Goal: Information Seeking & Learning: Learn about a topic

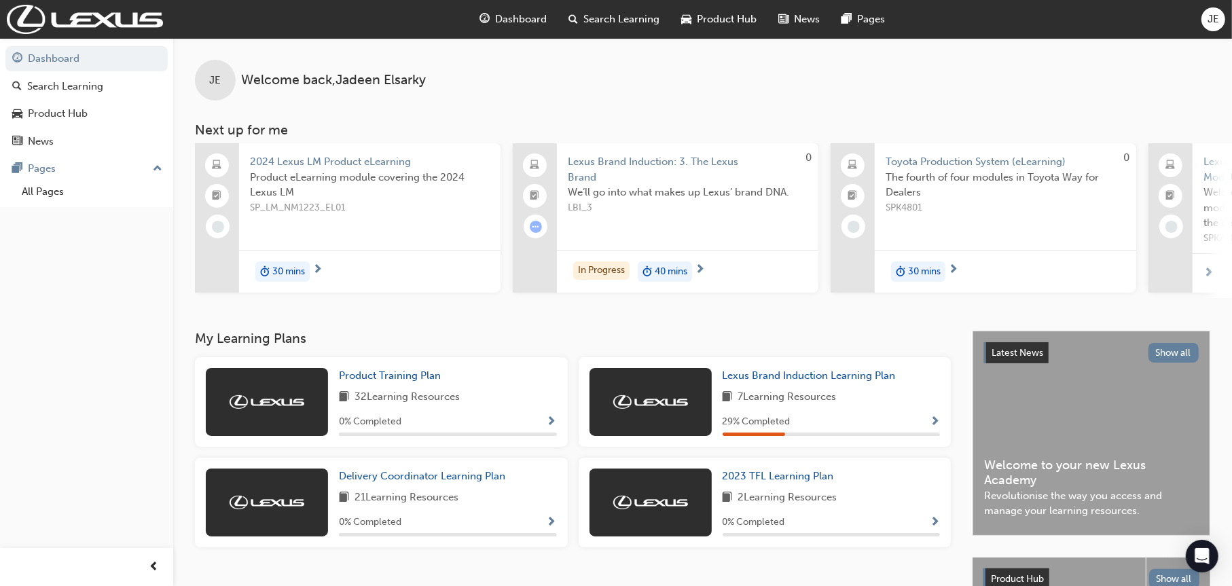
click at [690, 232] on div "We’ll go into what makes up Lexus’ brand DNA. LBI_3" at bounding box center [688, 212] width 240 height 54
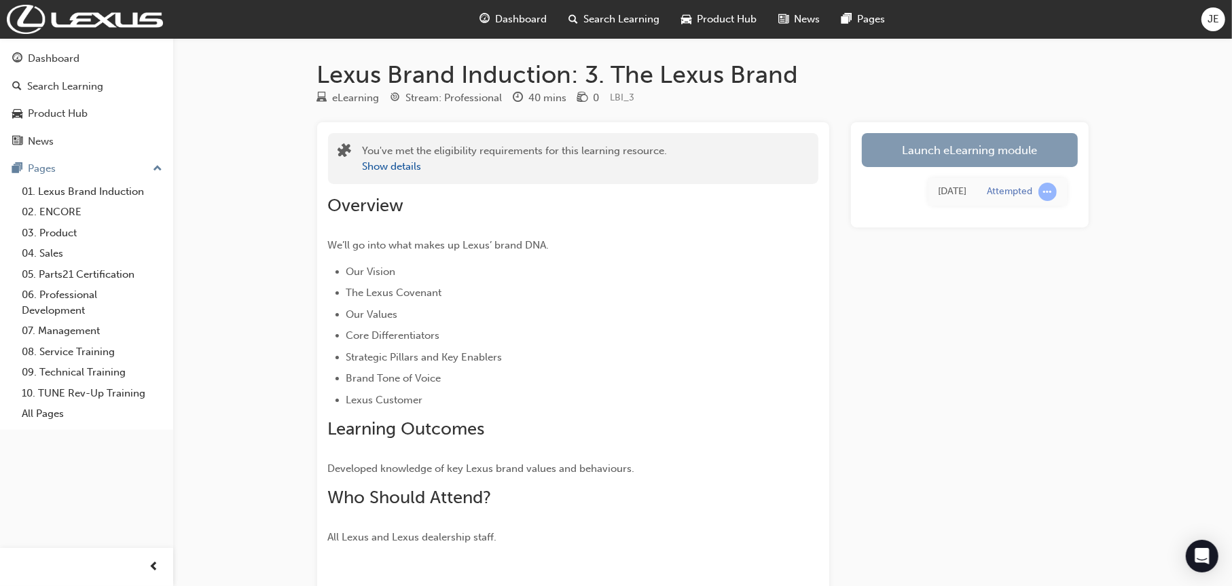
click at [690, 148] on link "Launch eLearning module" at bounding box center [970, 150] width 216 height 34
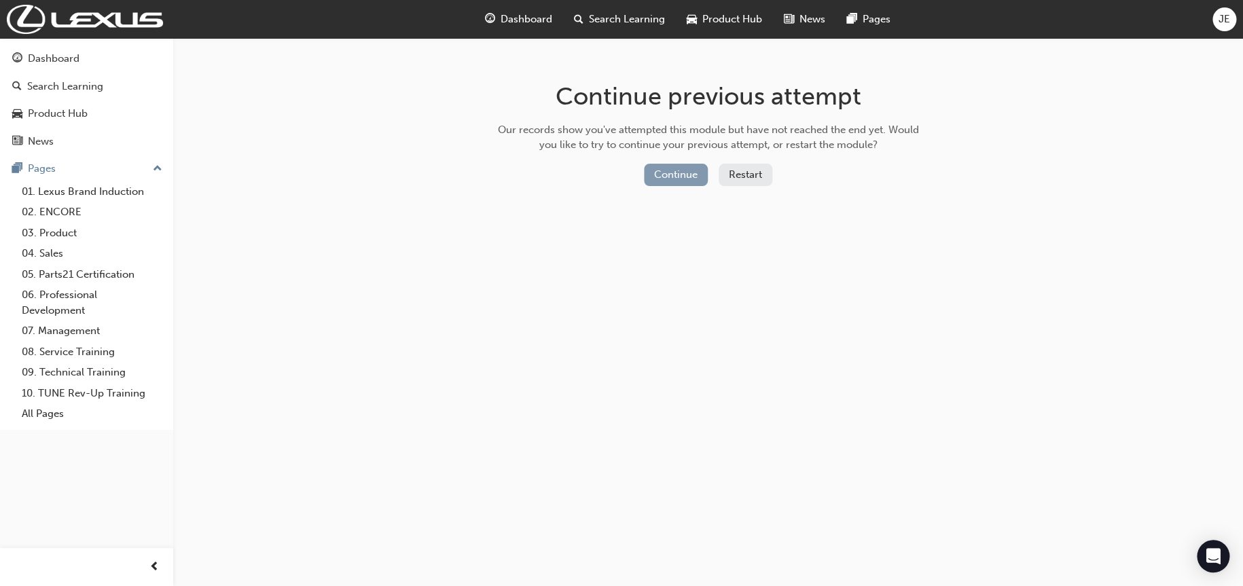
click at [667, 173] on button "Continue" at bounding box center [676, 175] width 64 height 22
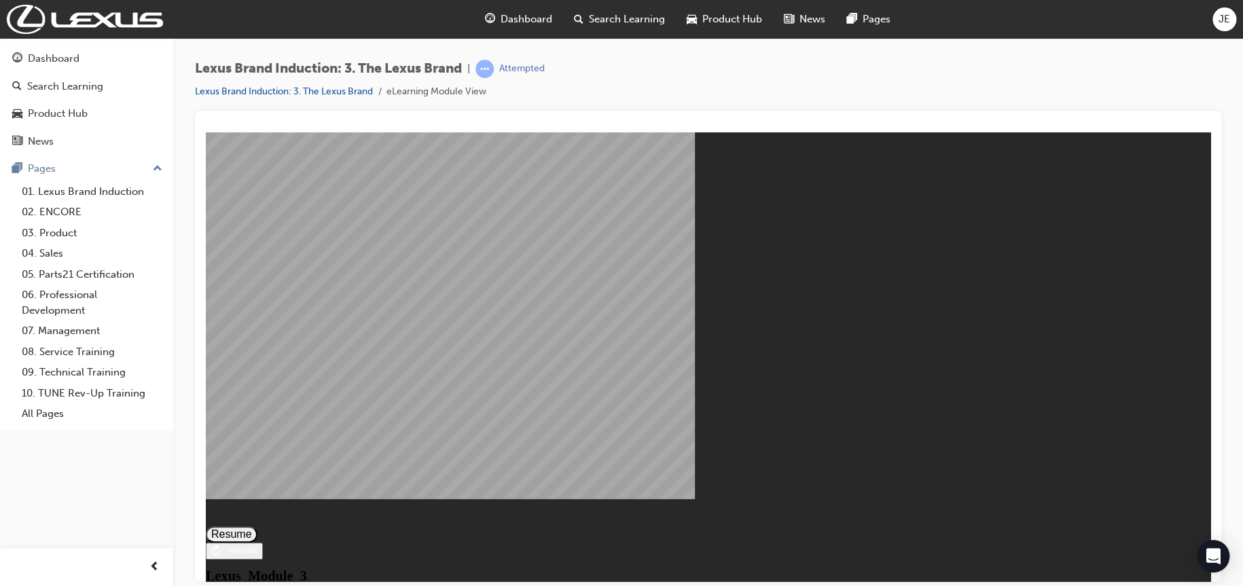
click at [257, 401] on button "Resume" at bounding box center [232, 534] width 52 height 16
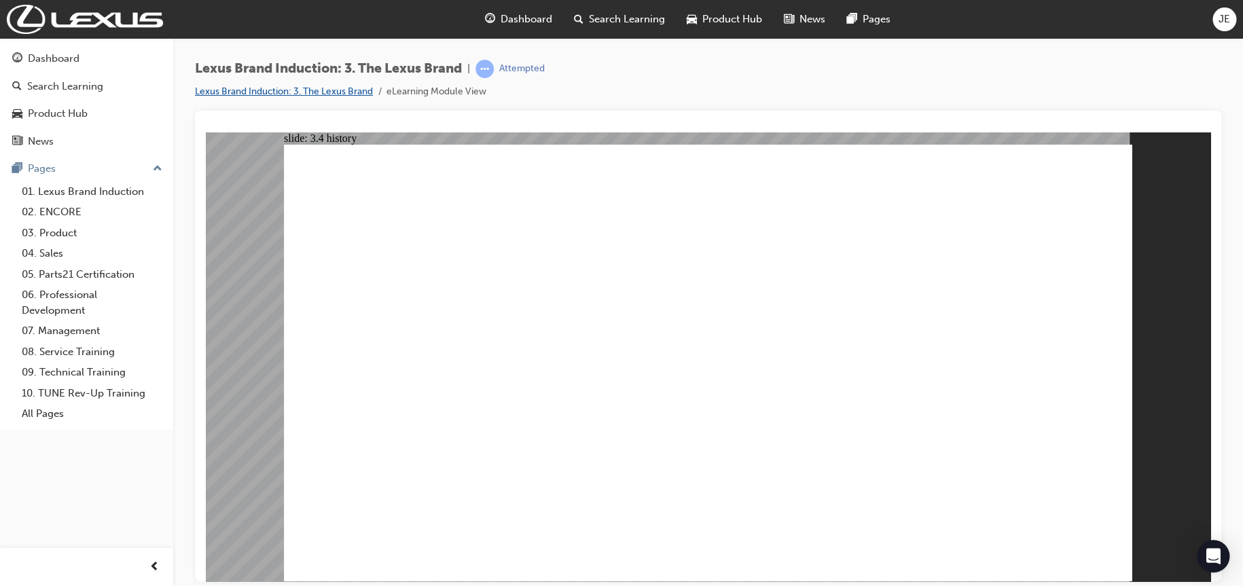
click at [333, 94] on link "Lexus Brand Induction: 3. The Lexus Brand" at bounding box center [284, 92] width 178 height 12
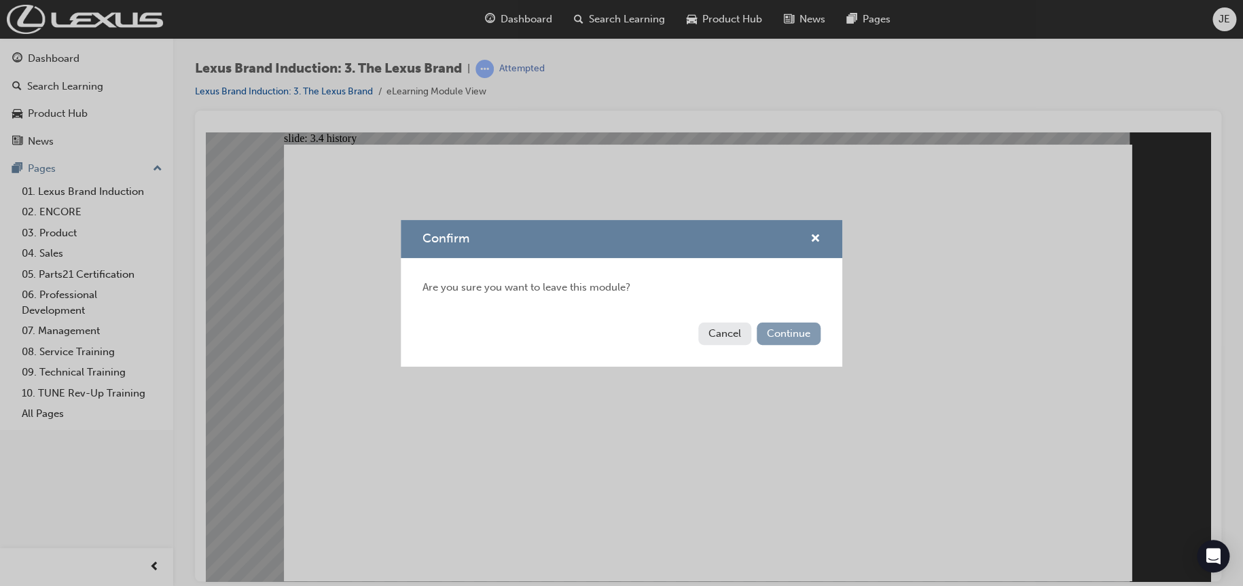
click at [690, 330] on button "Continue" at bounding box center [788, 334] width 64 height 22
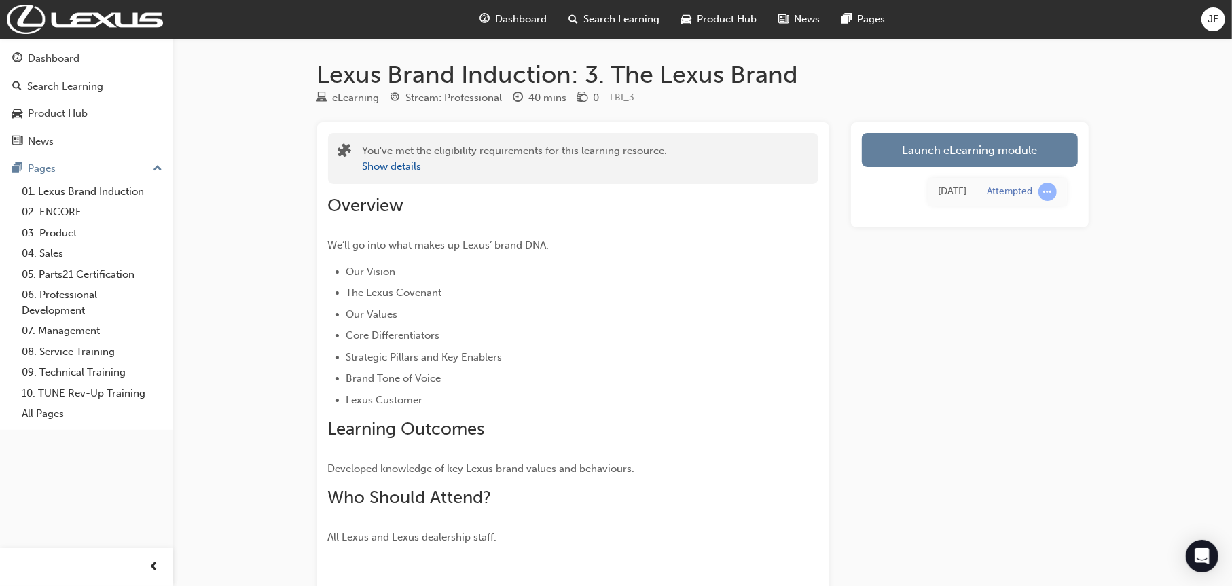
click at [519, 16] on span "Dashboard" at bounding box center [521, 20] width 52 height 16
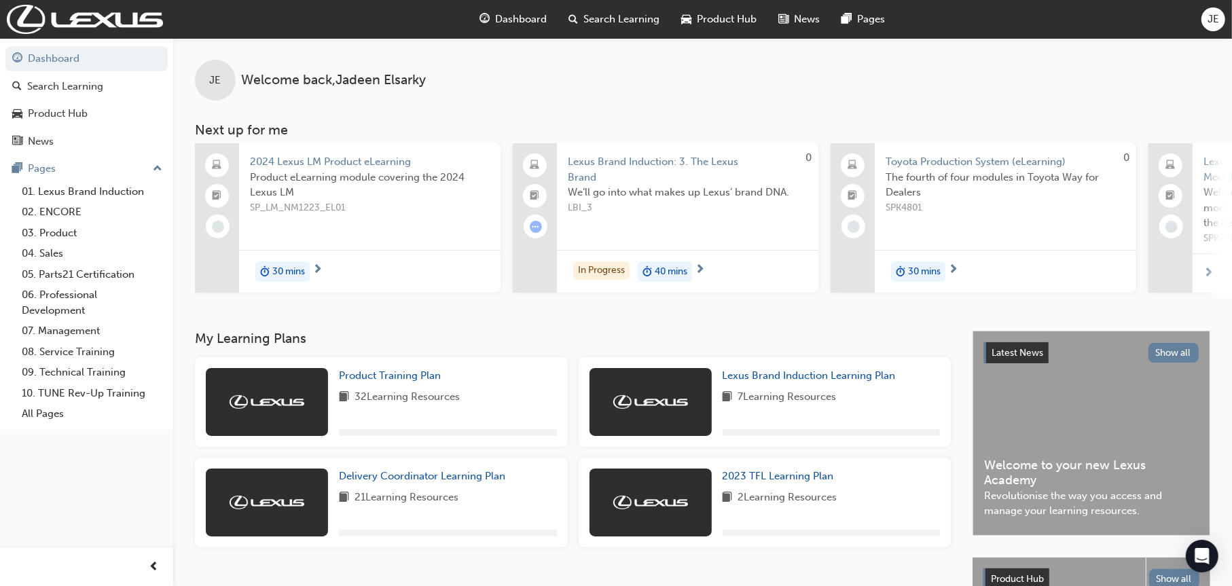
click at [519, 16] on span "Dashboard" at bounding box center [521, 20] width 52 height 16
click at [690, 258] on div "In Progress 40 mins" at bounding box center [687, 271] width 261 height 43
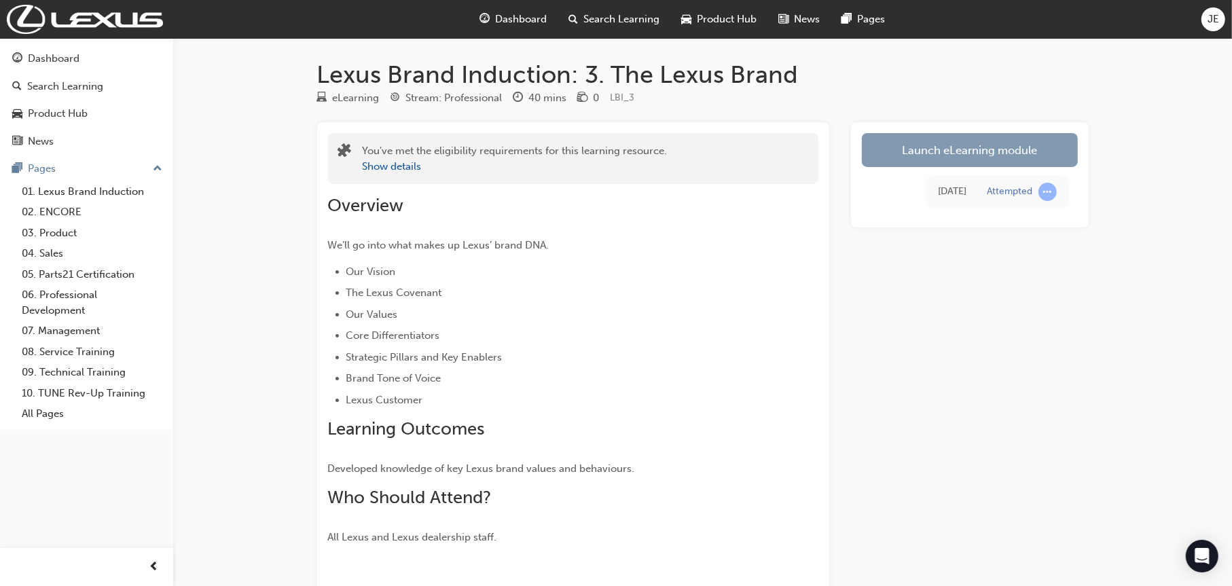
click at [690, 151] on link "Launch eLearning module" at bounding box center [970, 150] width 216 height 34
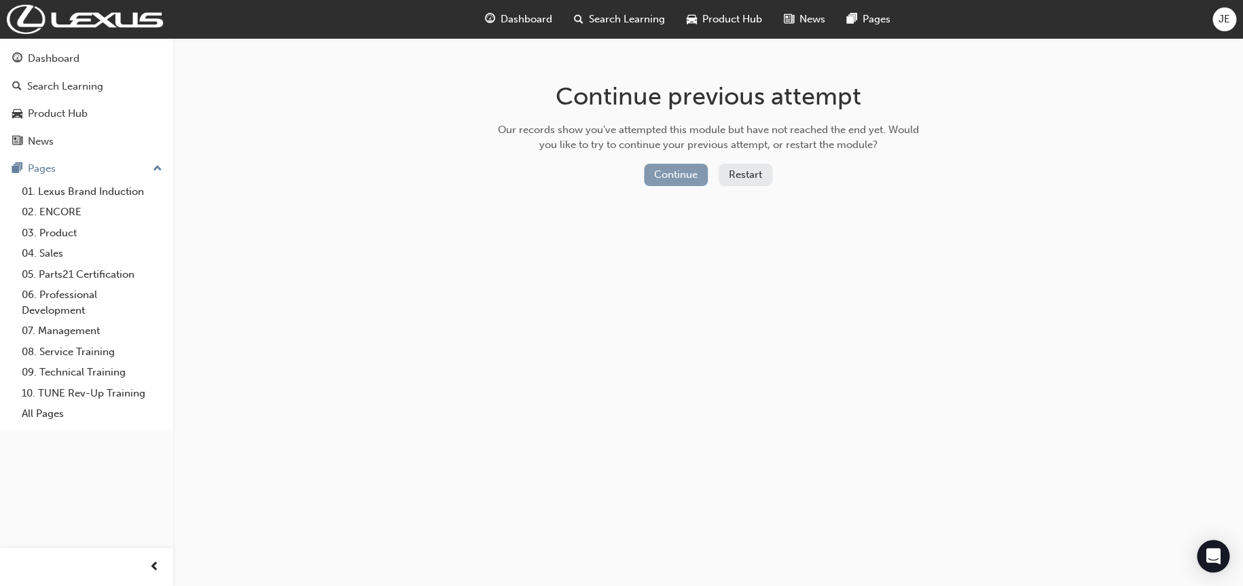
click at [665, 170] on button "Continue" at bounding box center [676, 175] width 64 height 22
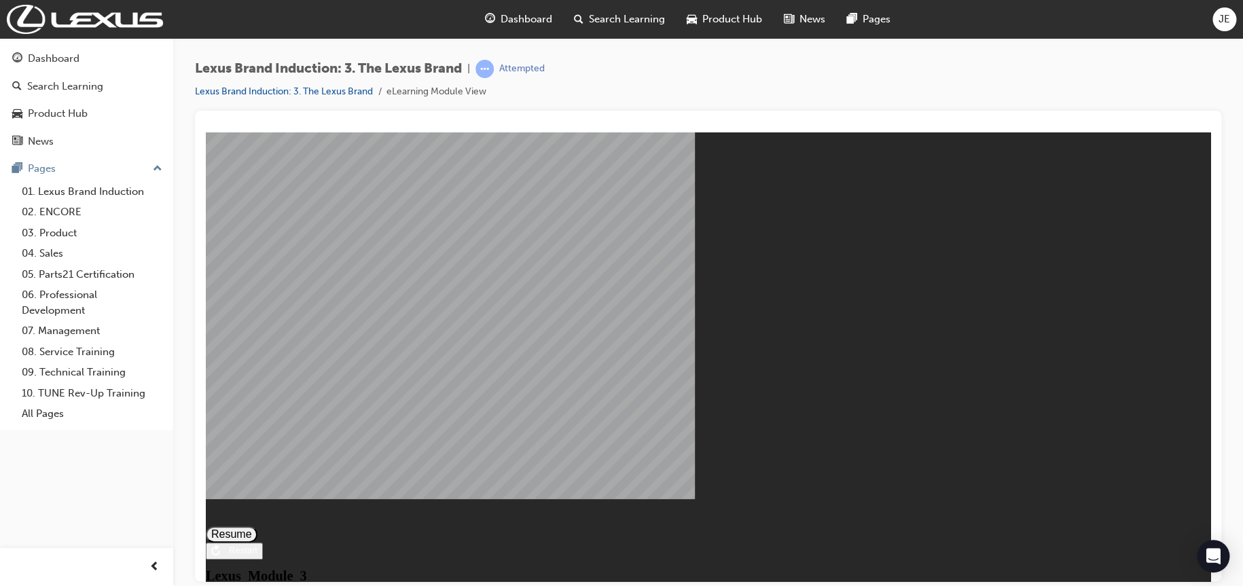
click at [257, 401] on button "Resume" at bounding box center [232, 534] width 52 height 16
